Goal: Check status: Check status

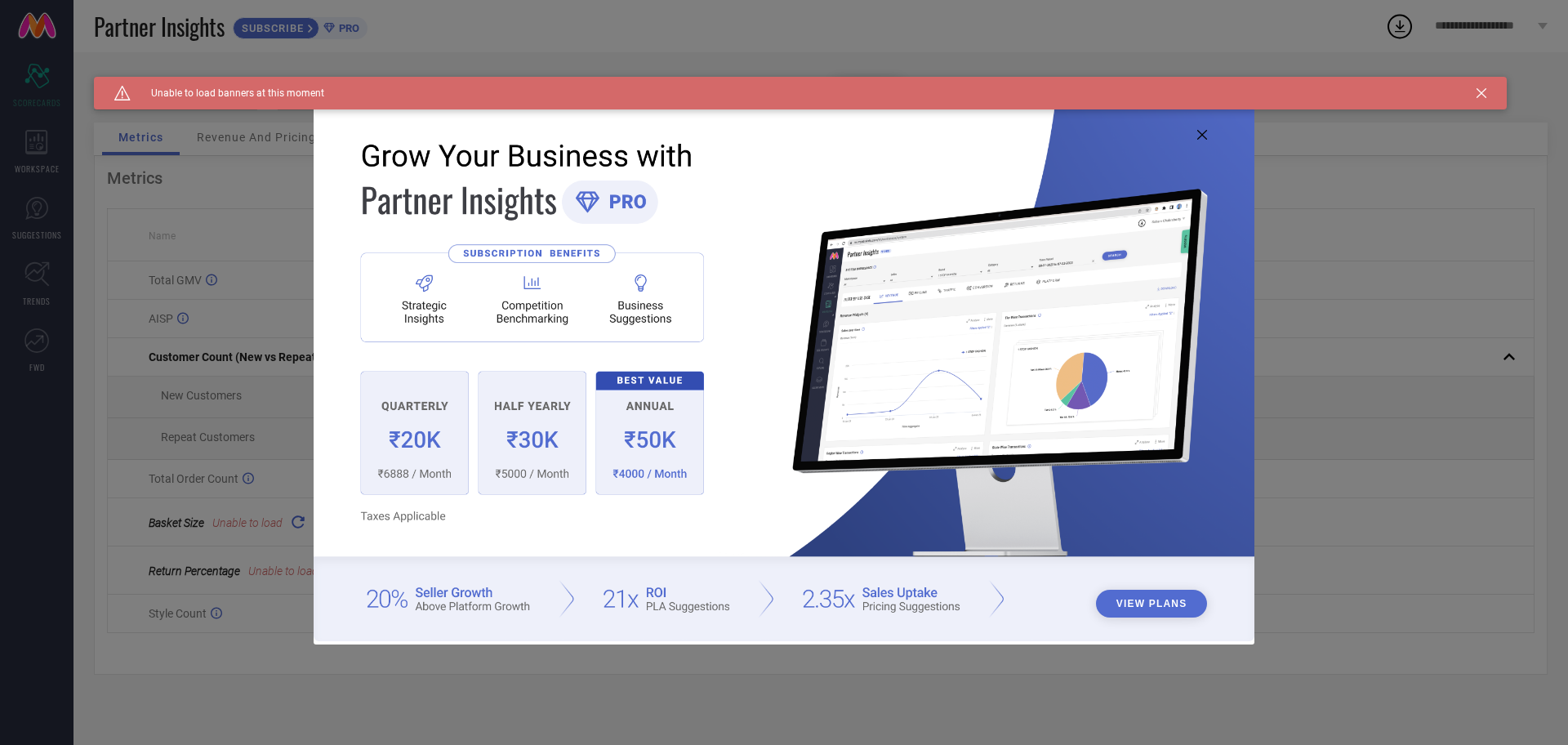
click at [1201, 133] on icon at bounding box center [1202, 135] width 10 height 10
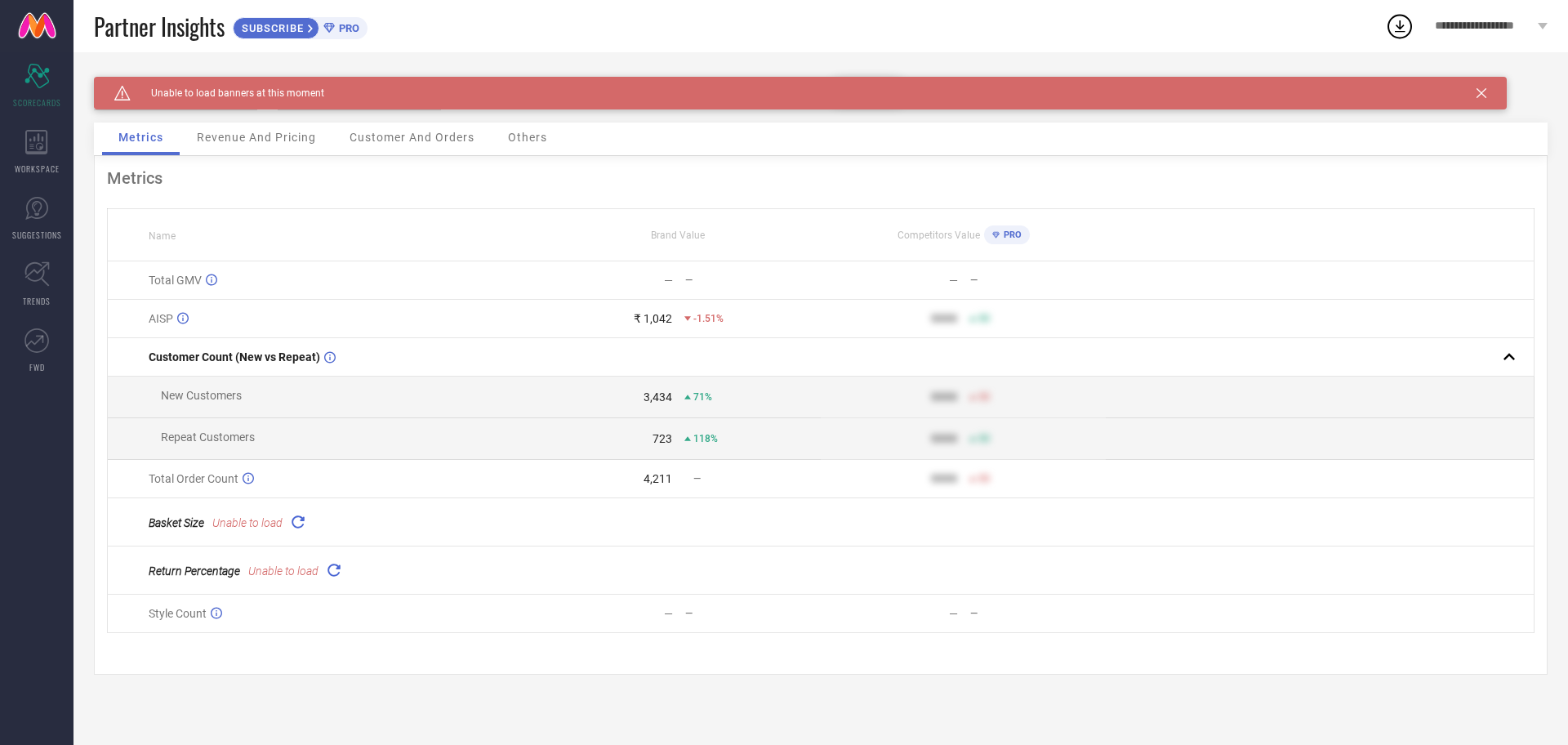
click at [1483, 93] on icon at bounding box center [1482, 93] width 10 height 10
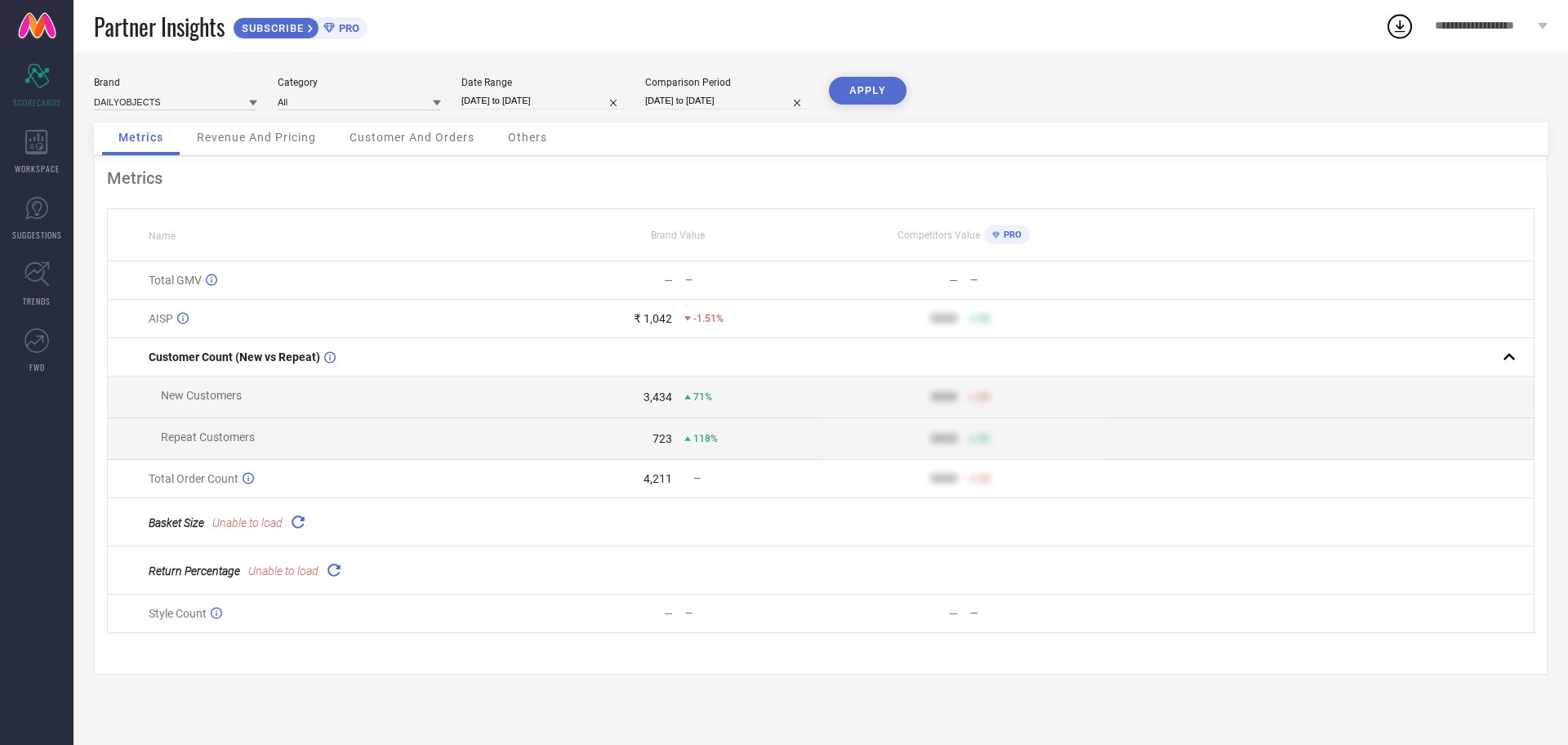
click at [288, 138] on span "Revenue And Pricing" at bounding box center [256, 138] width 119 height 13
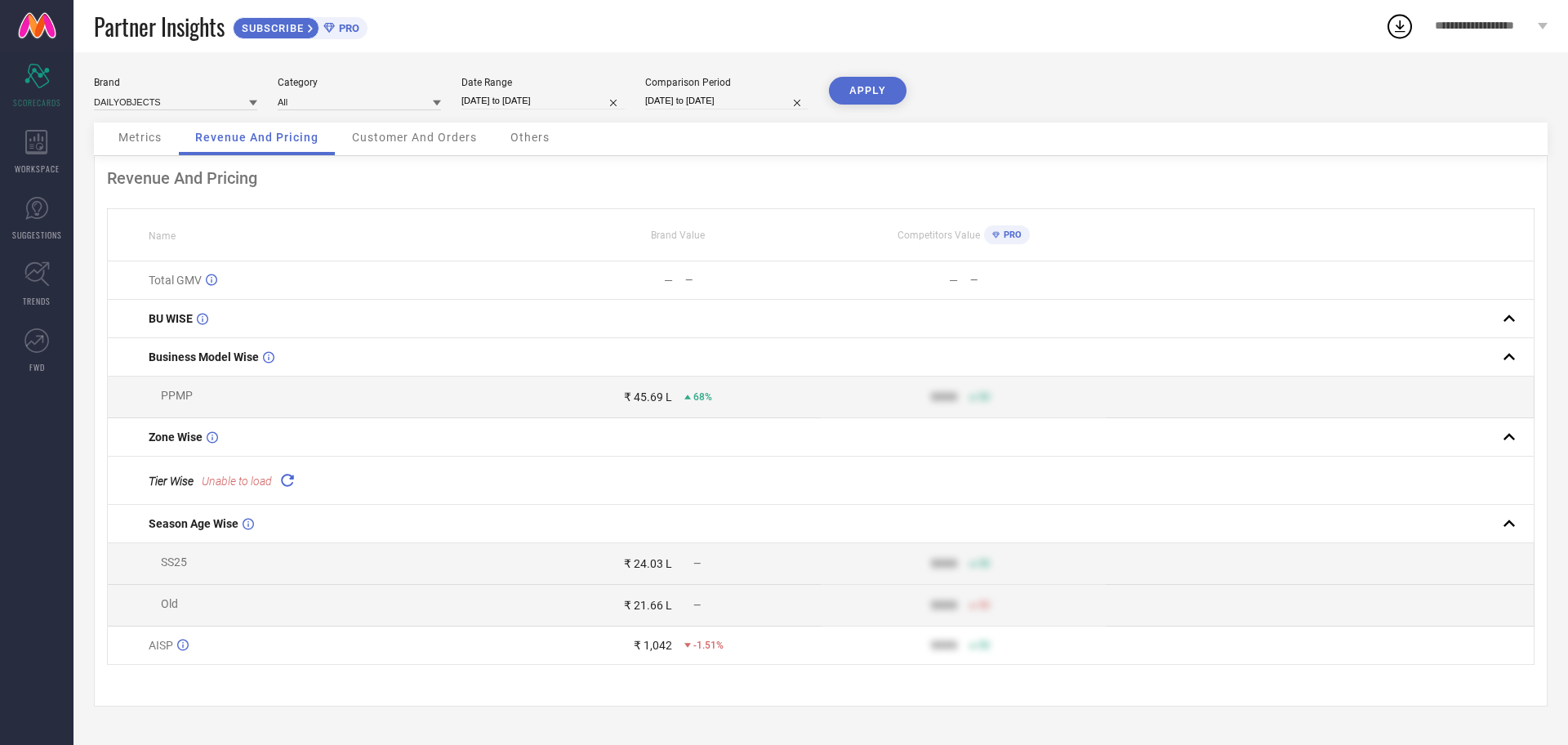
click at [434, 149] on div "Customer And Orders" at bounding box center [415, 139] width 158 height 32
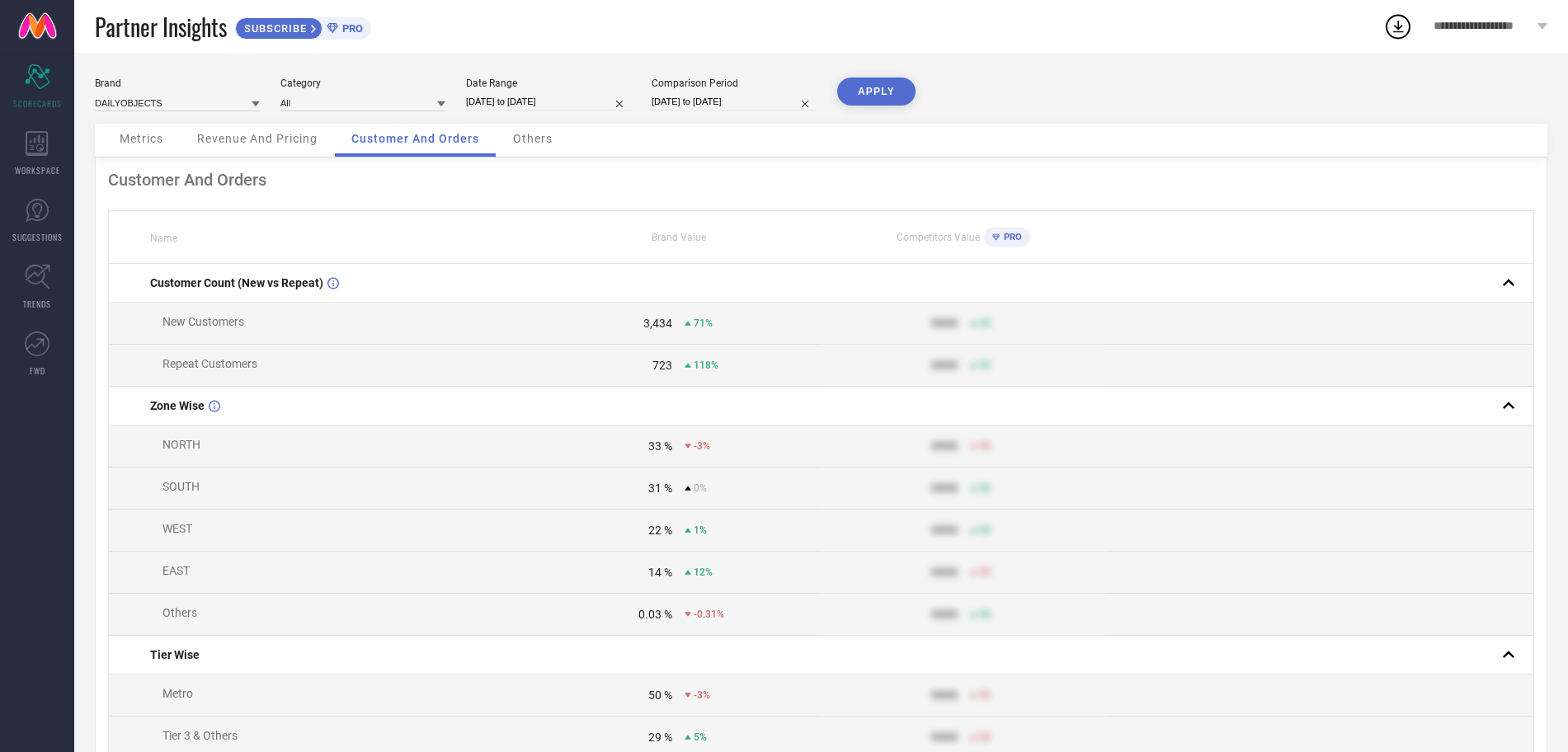
click at [536, 143] on span "Others" at bounding box center [532, 139] width 39 height 13
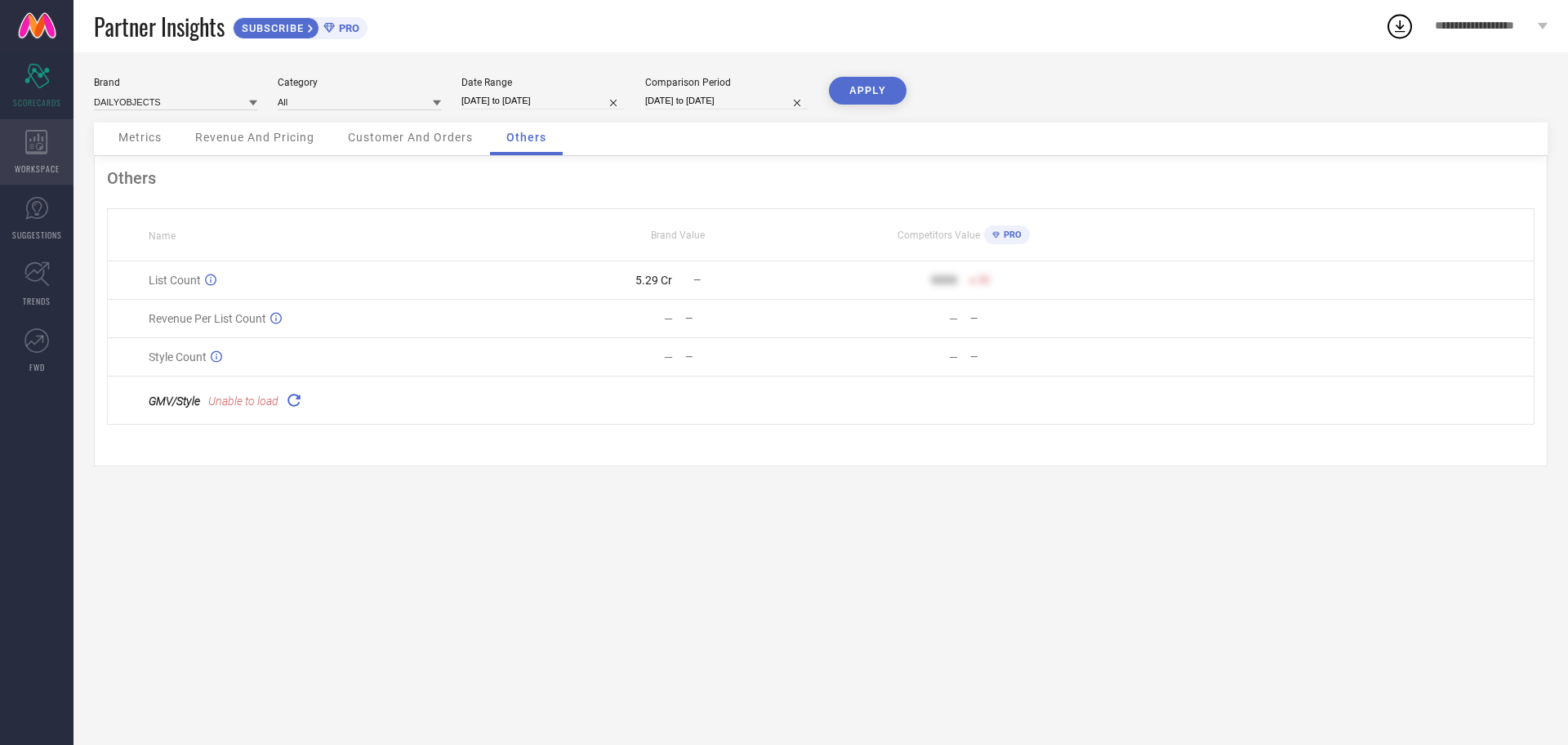
click at [28, 141] on icon at bounding box center [37, 143] width 23 height 25
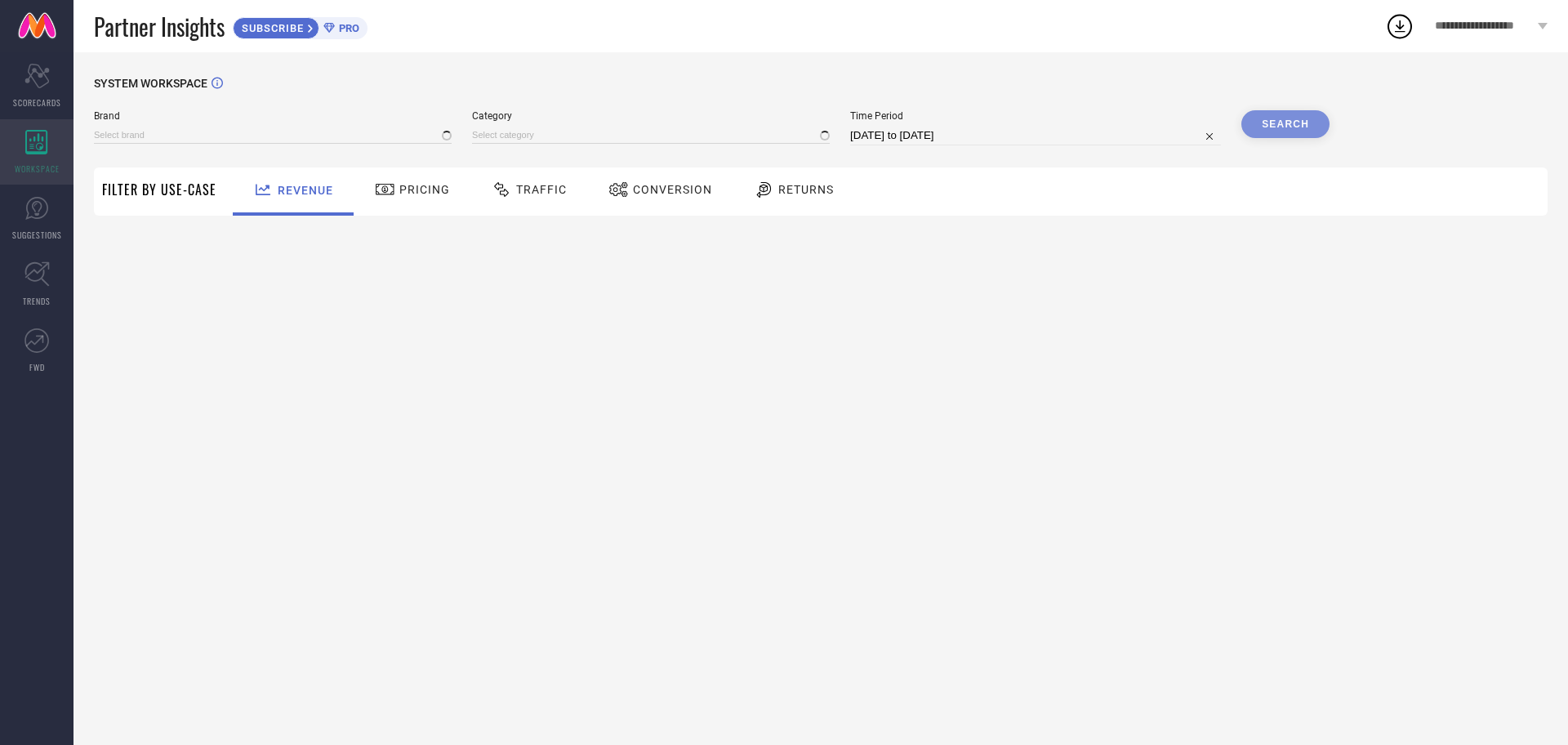
type input "DAILYOBJECTS"
type input "All"
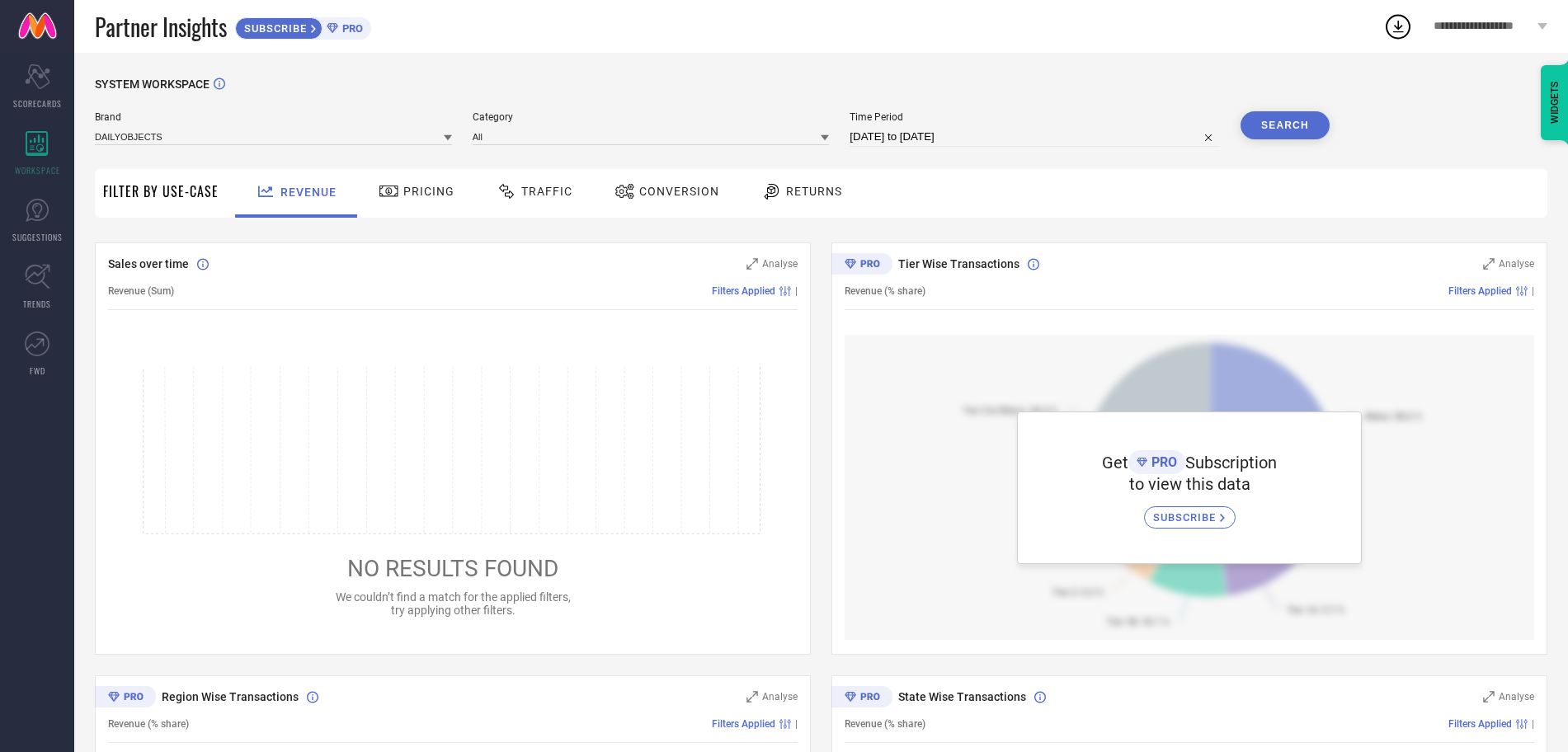
click at [420, 202] on div "Pricing" at bounding box center [416, 191] width 84 height 28
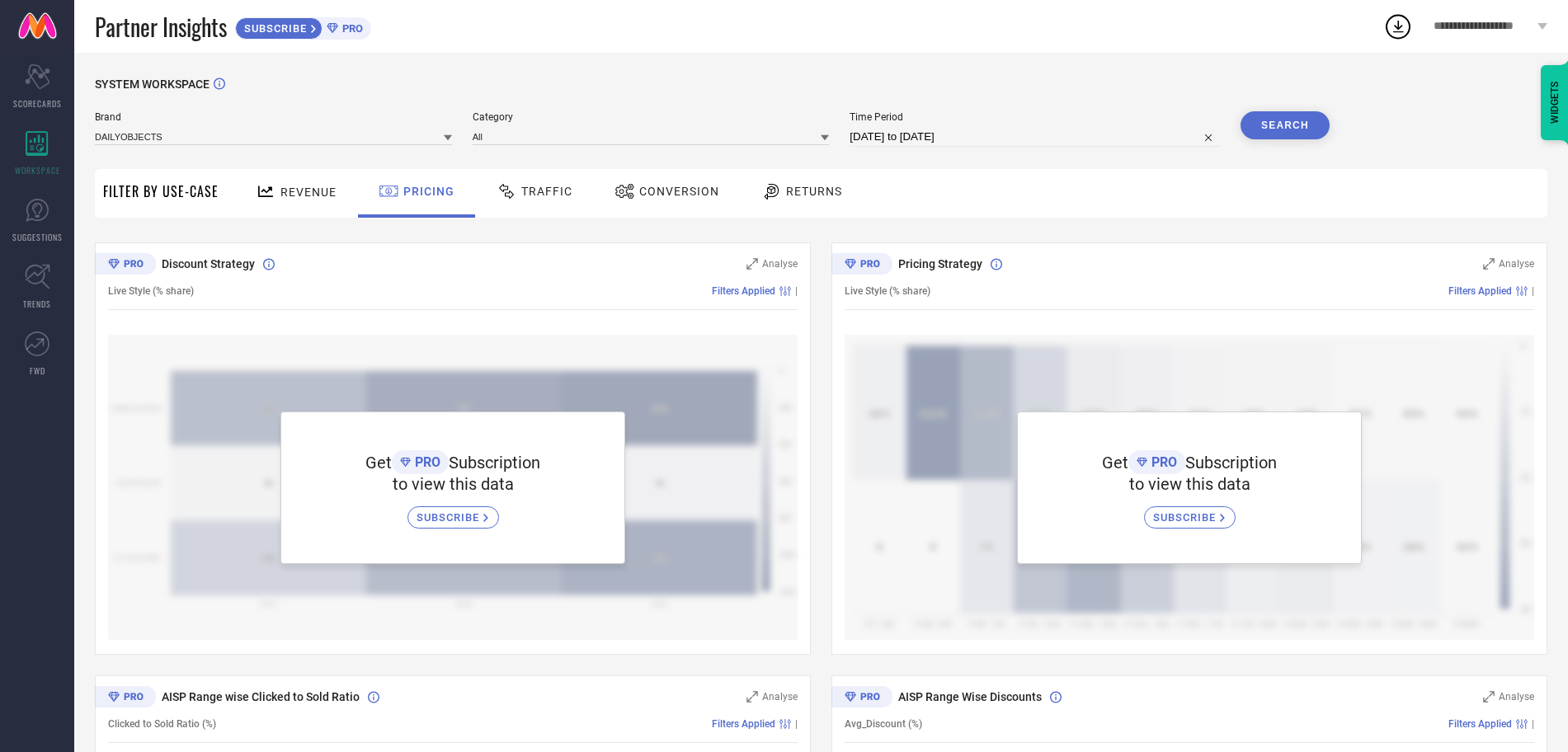
click at [555, 190] on span "Traffic" at bounding box center [546, 192] width 51 height 13
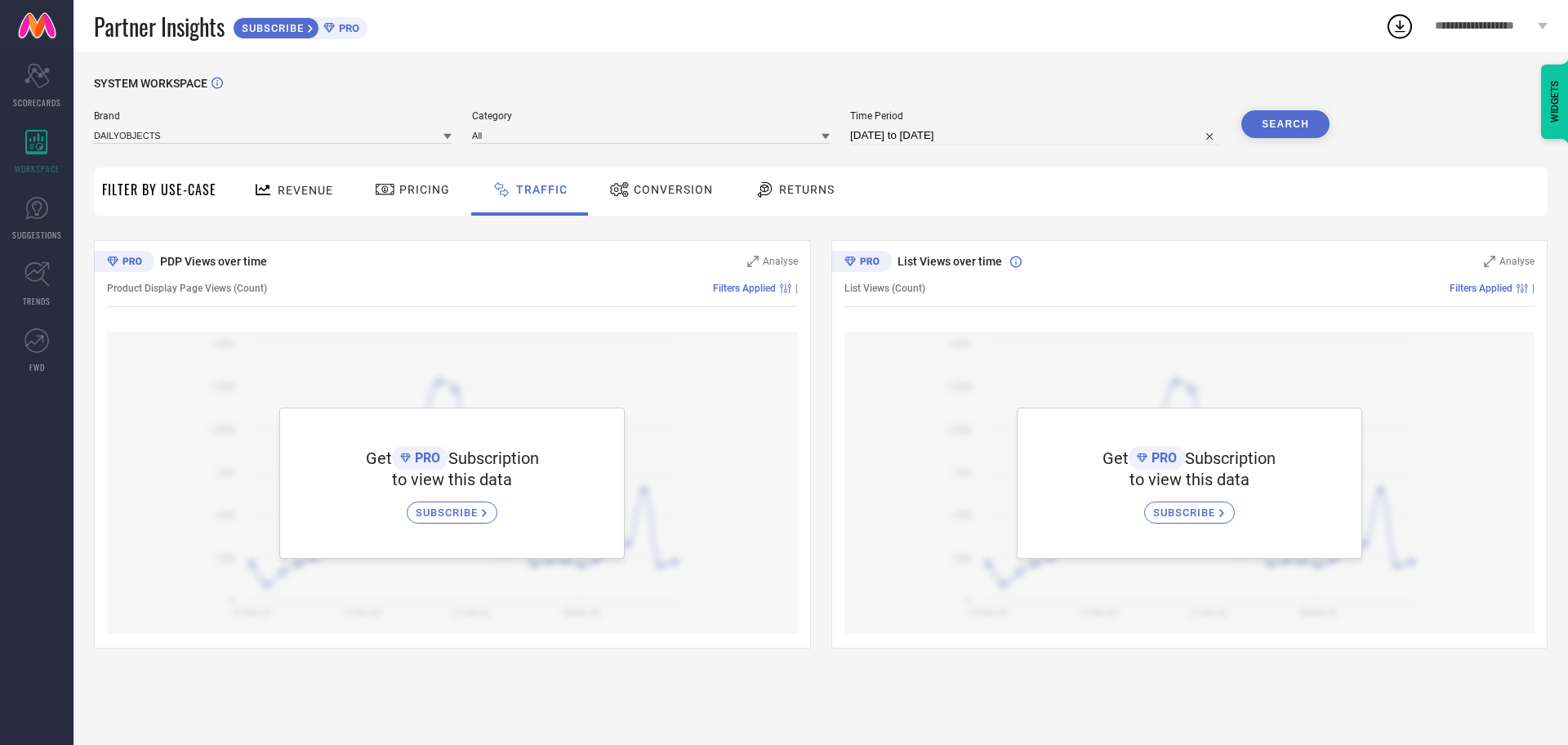
click at [647, 187] on span "Conversion" at bounding box center [674, 190] width 80 height 13
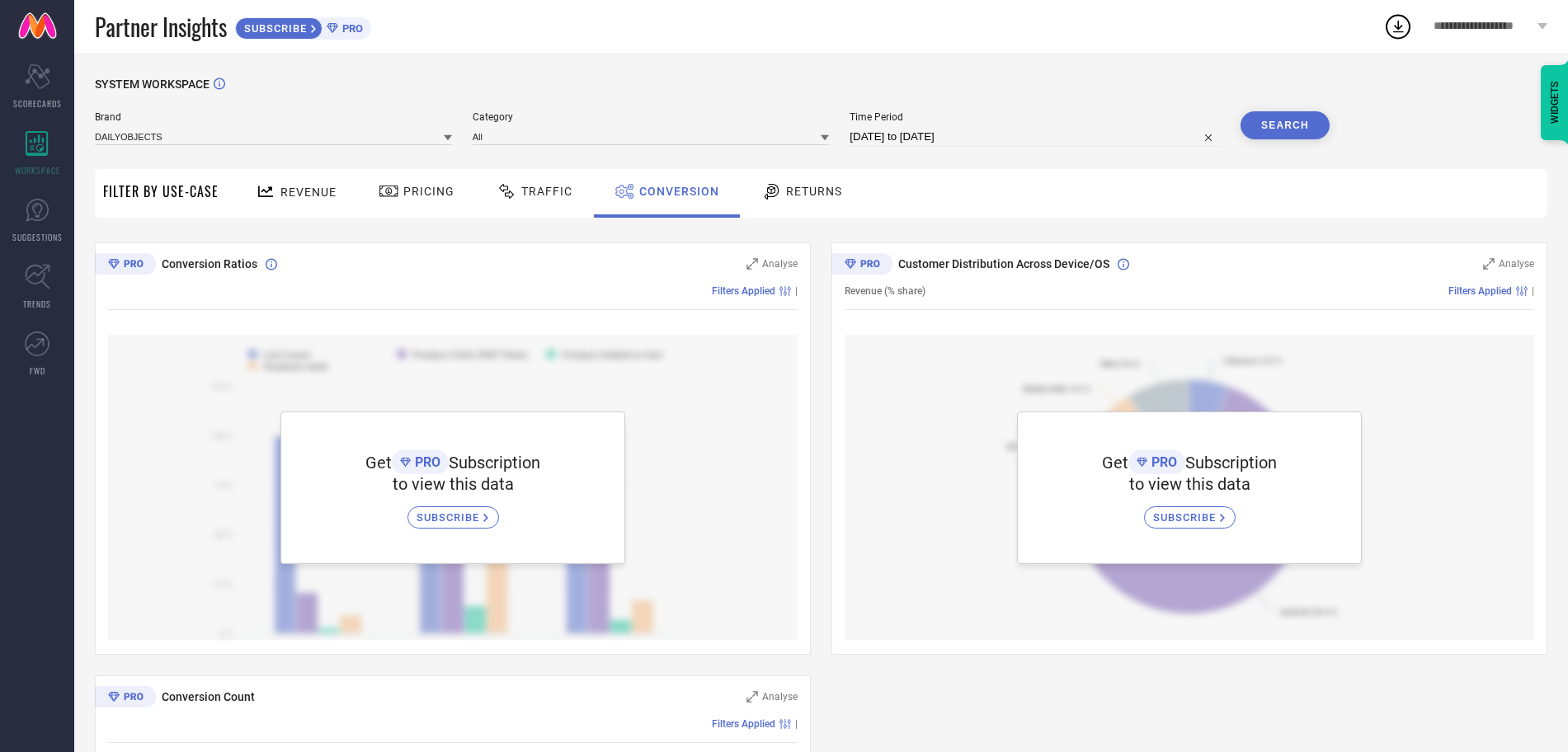
click at [814, 199] on div "Returns" at bounding box center [802, 191] width 89 height 28
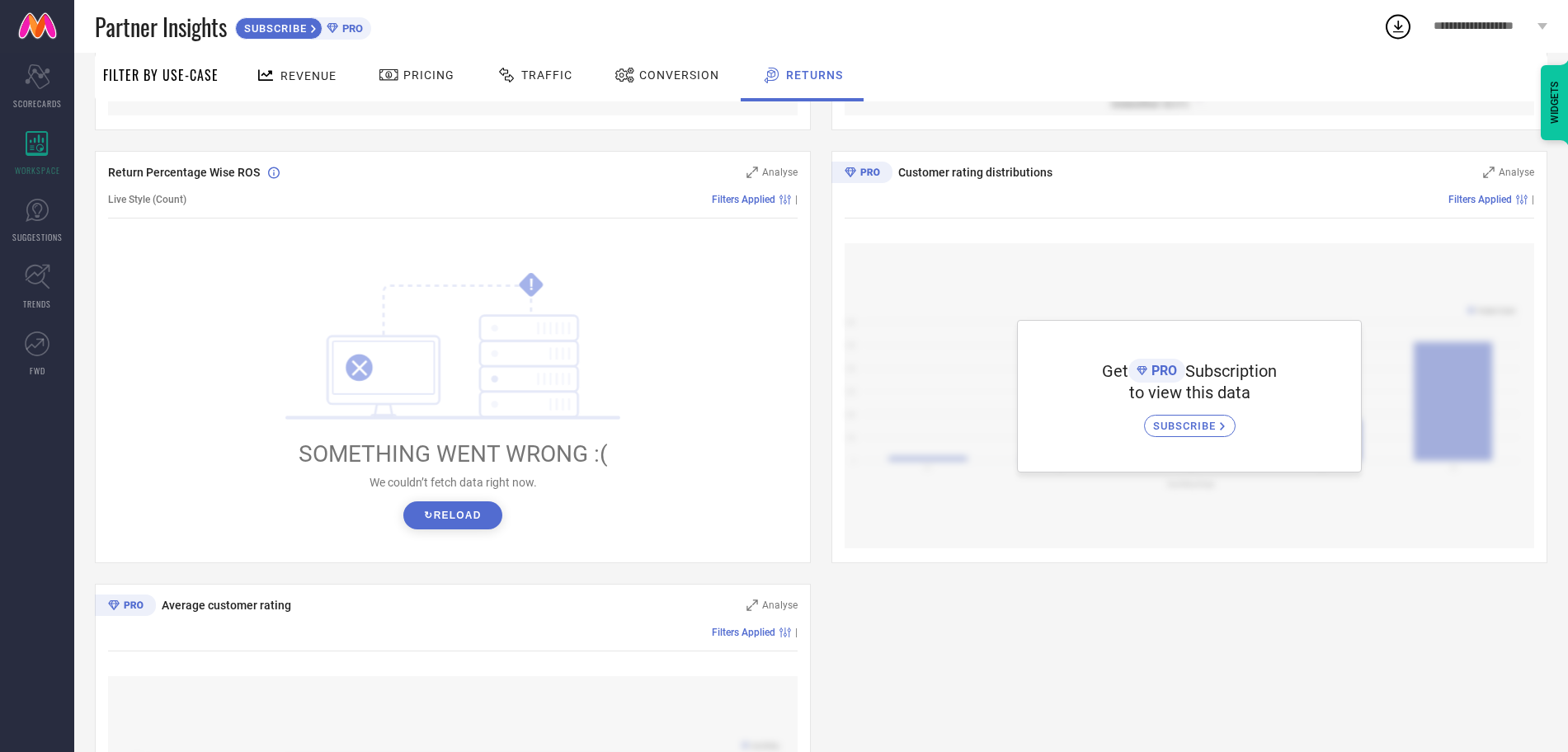
scroll to position [527, 0]
click at [1220, 418] on span "SUBSCRIBE" at bounding box center [1186, 423] width 67 height 13
